Goal: Transaction & Acquisition: Purchase product/service

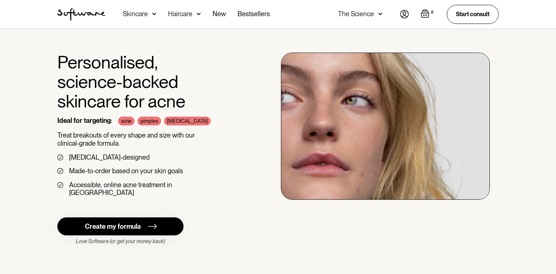
click at [405, 12] on img at bounding box center [404, 14] width 9 height 8
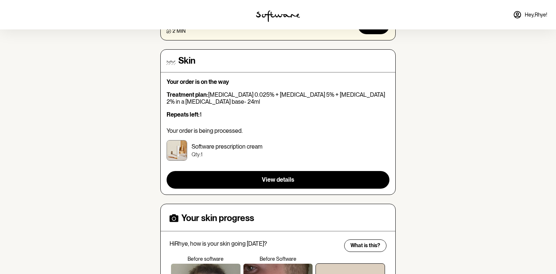
scroll to position [97, 0]
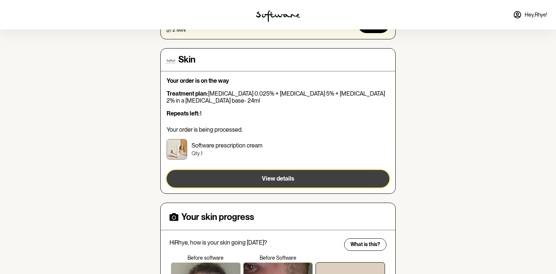
click at [192, 175] on button "View details" at bounding box center [277, 179] width 223 height 18
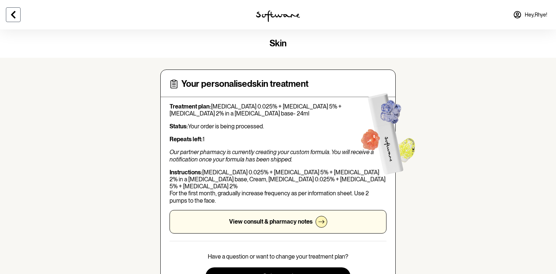
click at [11, 9] on button at bounding box center [13, 14] width 15 height 15
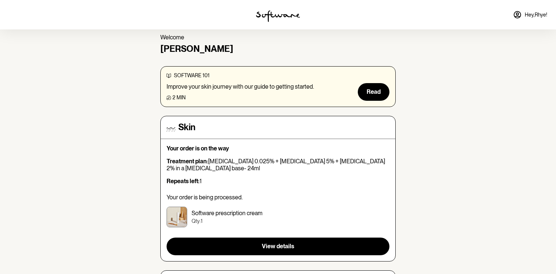
click at [289, 15] on img at bounding box center [278, 16] width 44 height 12
